Goal: Information Seeking & Learning: Learn about a topic

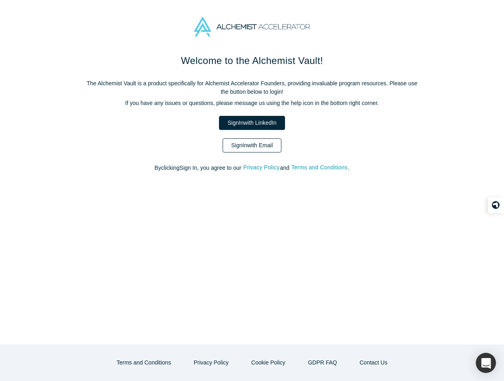
click at [260, 142] on link "Sign In with Email" at bounding box center [252, 146] width 59 height 14
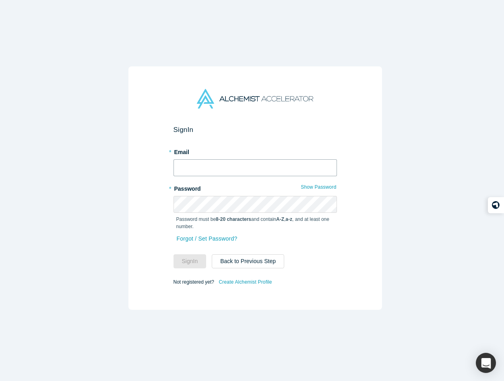
click at [246, 167] on input "text" at bounding box center [255, 167] width 163 height 17
type input "[PERSON_NAME][EMAIL_ADDRESS][DOMAIN_NAME]"
click at [190, 255] on button "Sign In" at bounding box center [190, 262] width 33 height 14
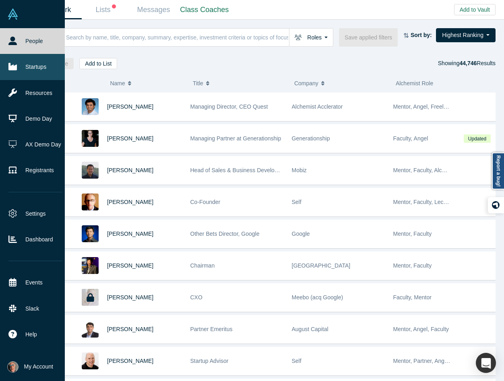
click at [39, 67] on link "Startups" at bounding box center [35, 67] width 71 height 26
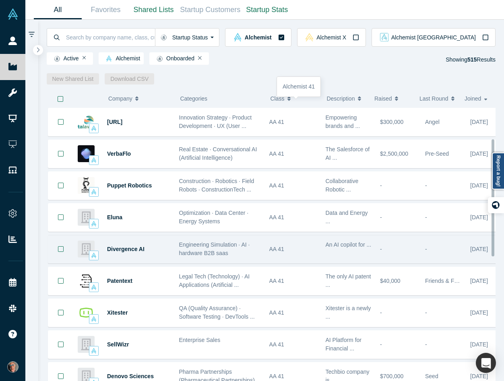
scroll to position [155, 0]
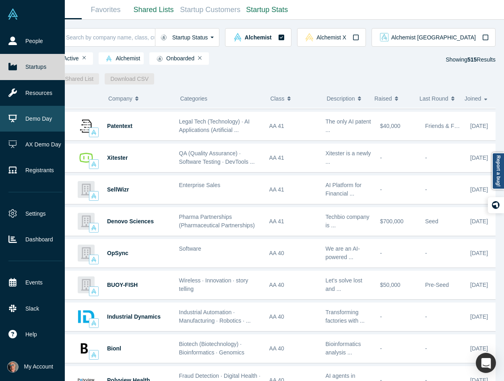
click at [32, 114] on link "Demo Day" at bounding box center [35, 119] width 71 height 26
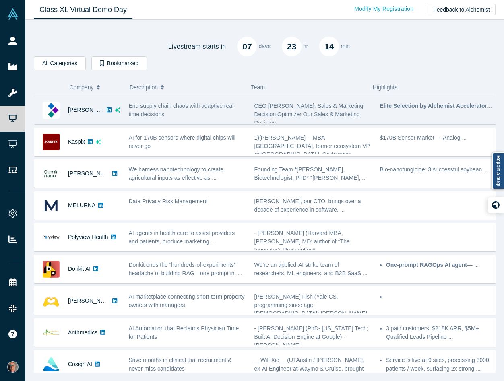
click at [118, 114] on div "[PERSON_NAME]" at bounding box center [77, 110] width 86 height 28
click at [118, 128] on div "Kaspix" at bounding box center [77, 142] width 86 height 28
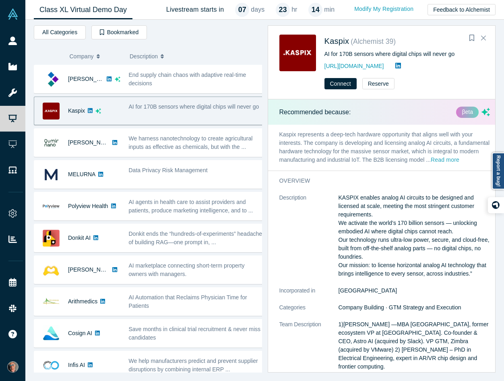
click at [431, 165] on button "Read more" at bounding box center [445, 160] width 29 height 9
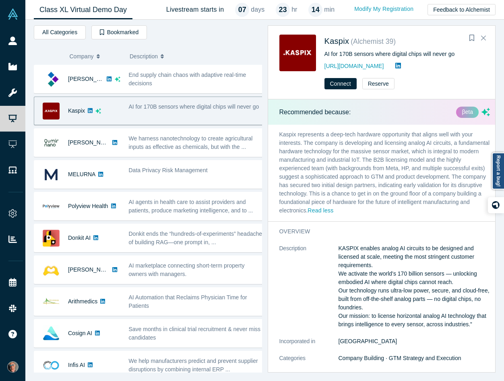
click at [462, 111] on div "βeta" at bounding box center [467, 112] width 23 height 11
click at [482, 113] on icon "dsa ai sparkles" at bounding box center [486, 112] width 8 height 8
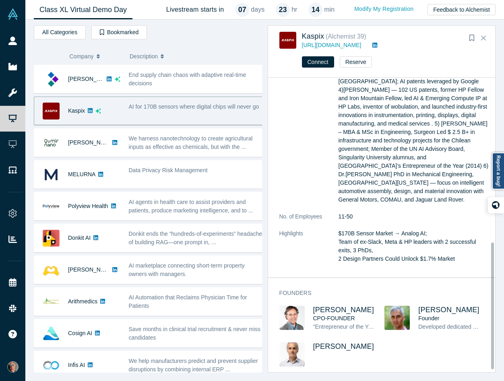
scroll to position [383, 0]
click at [327, 306] on span "[PERSON_NAME]" at bounding box center [343, 310] width 61 height 8
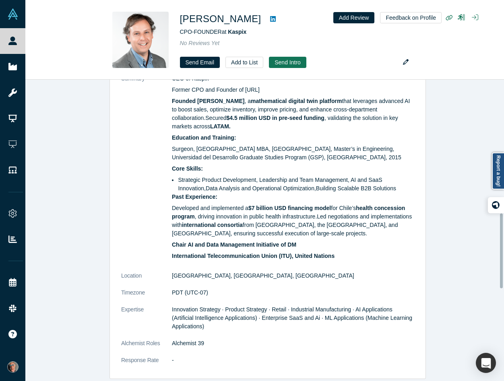
scroll to position [288, 0]
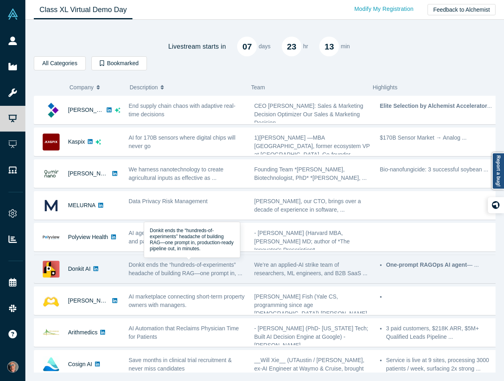
click at [138, 269] on div "Donkit ends the “hundreds-of-experiments” headache of building RAG—one prompt i…" at bounding box center [187, 269] width 117 height 17
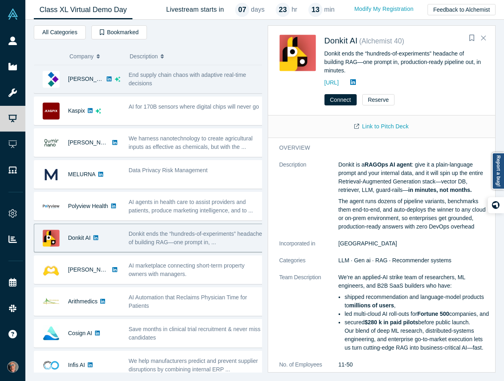
click at [176, 73] on span "End supply chain chaos with adaptive real-time decisions" at bounding box center [188, 79] width 118 height 15
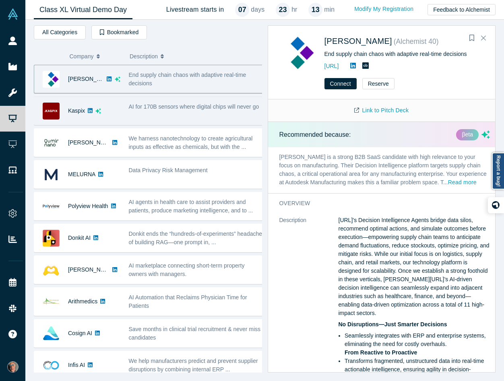
click at [194, 111] on div "AI for 170B sensors where digital chips will never go" at bounding box center [196, 107] width 135 height 8
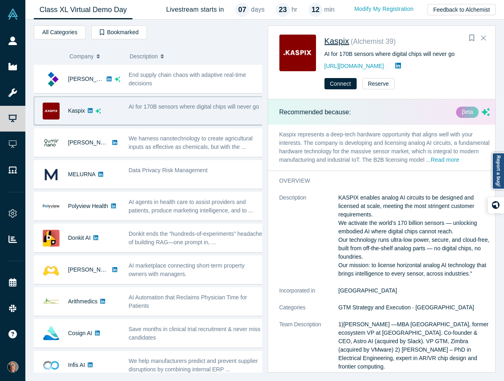
click at [340, 41] on span "Kaspix" at bounding box center [337, 41] width 25 height 9
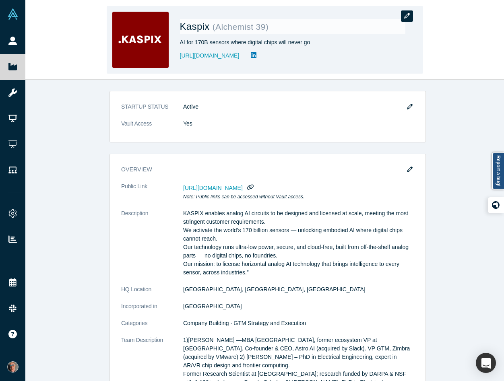
click at [409, 13] on icon "button" at bounding box center [407, 16] width 6 height 6
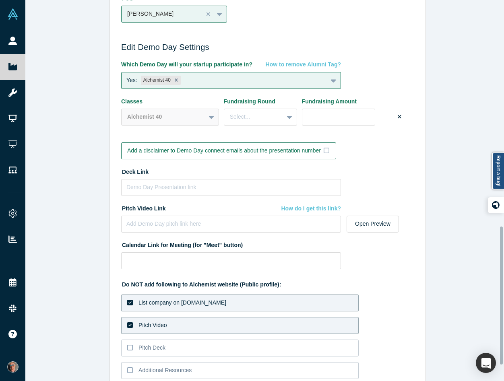
scroll to position [670, 0]
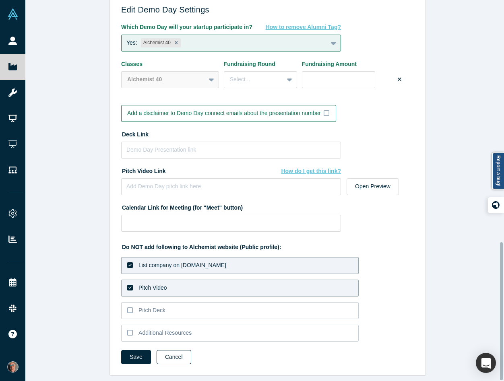
click at [172, 350] on button "Cancel" at bounding box center [174, 357] width 35 height 14
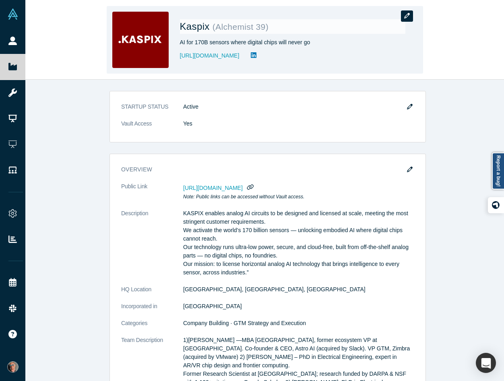
click at [410, 13] on icon "button" at bounding box center [407, 16] width 6 height 6
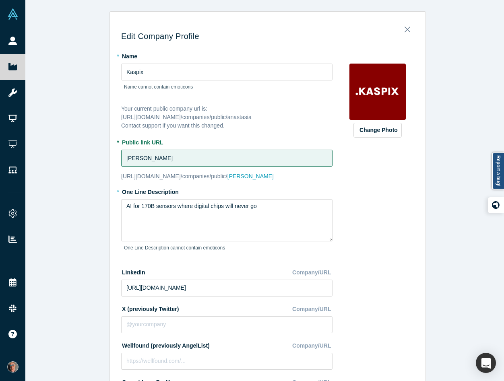
click at [390, 223] on div "Change Photo Zoom Save Remove Upload New" at bounding box center [377, 352] width 73 height 605
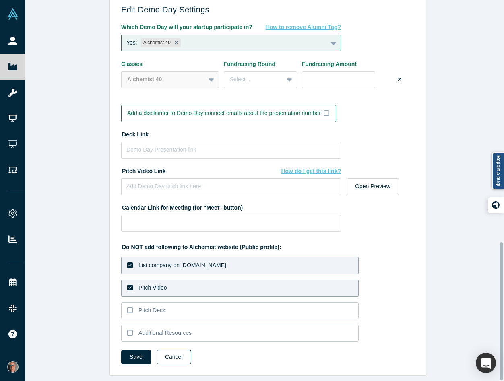
click at [169, 352] on button "Cancel" at bounding box center [174, 357] width 35 height 14
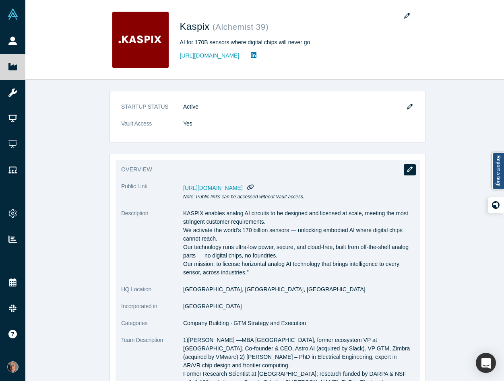
click at [407, 170] on icon "button" at bounding box center [410, 170] width 6 height 6
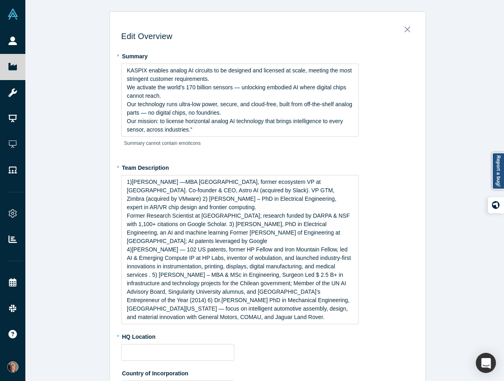
type input "[GEOGRAPHIC_DATA], [GEOGRAPHIC_DATA], [GEOGRAPHIC_DATA]"
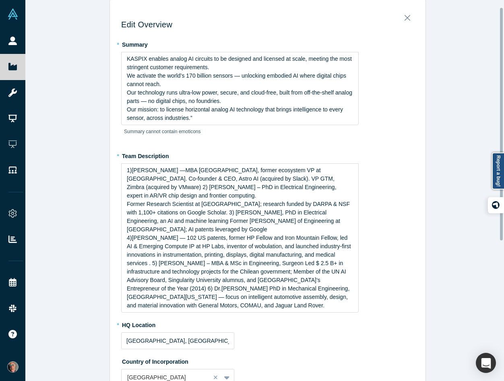
scroll to position [12, 0]
